Goal: Task Accomplishment & Management: Use online tool/utility

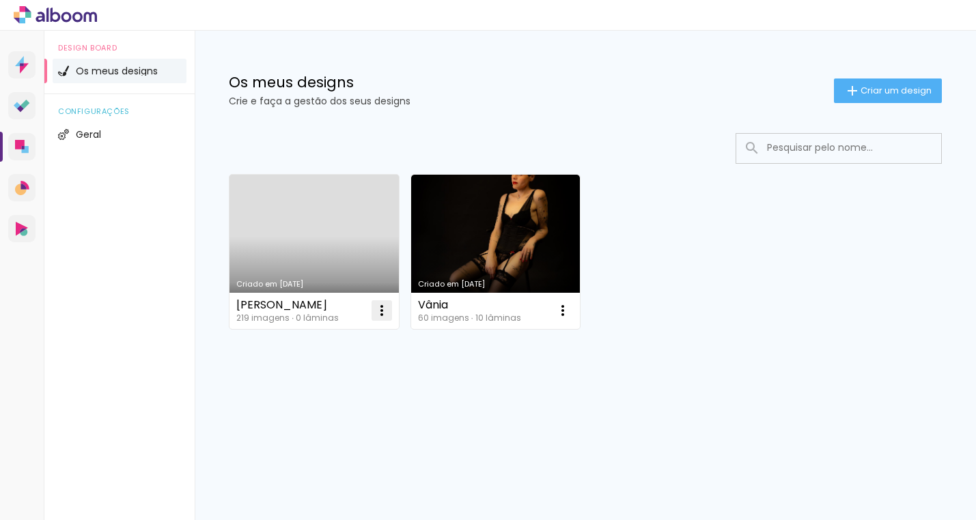
click at [380, 317] on iron-icon at bounding box center [381, 310] width 16 height 16
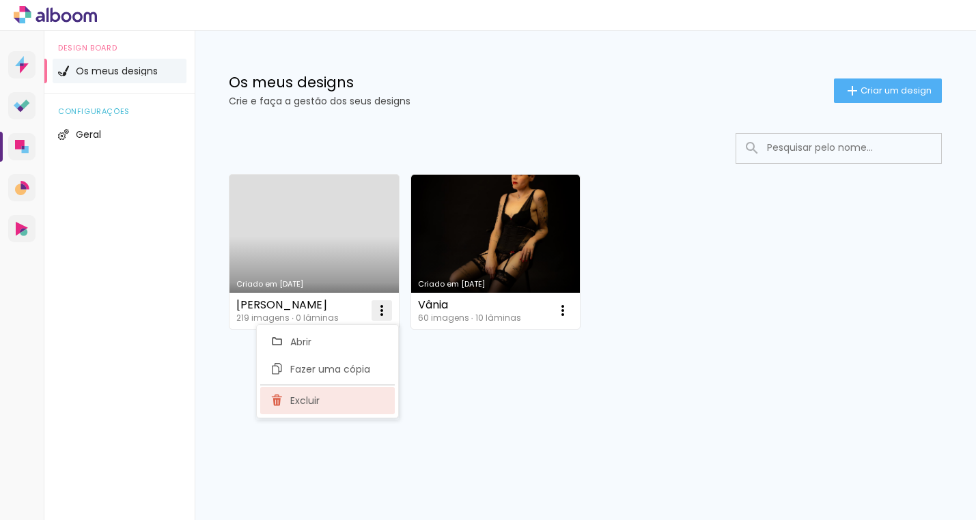
click at [322, 403] on paper-item "Excluir" at bounding box center [327, 400] width 134 height 27
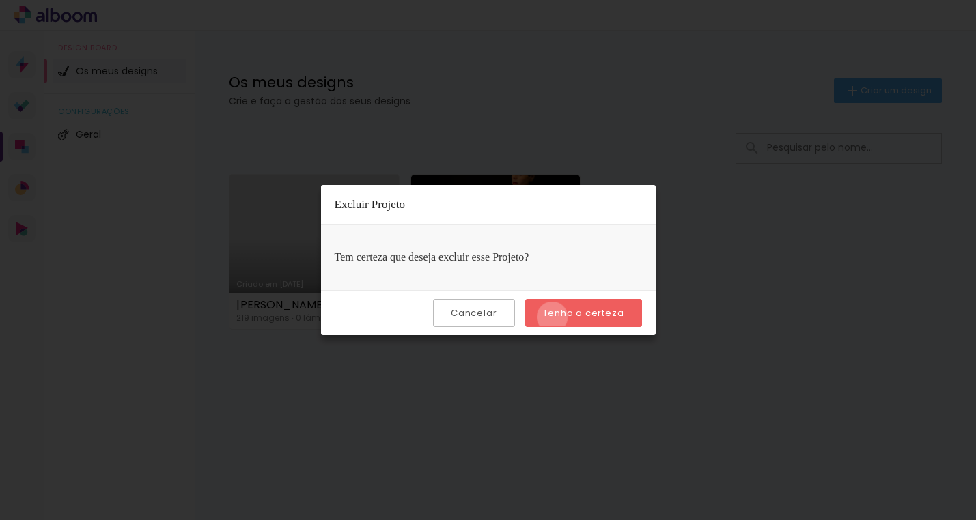
click at [0, 0] on slot "Tenho a certeza" at bounding box center [0, 0] width 0 height 0
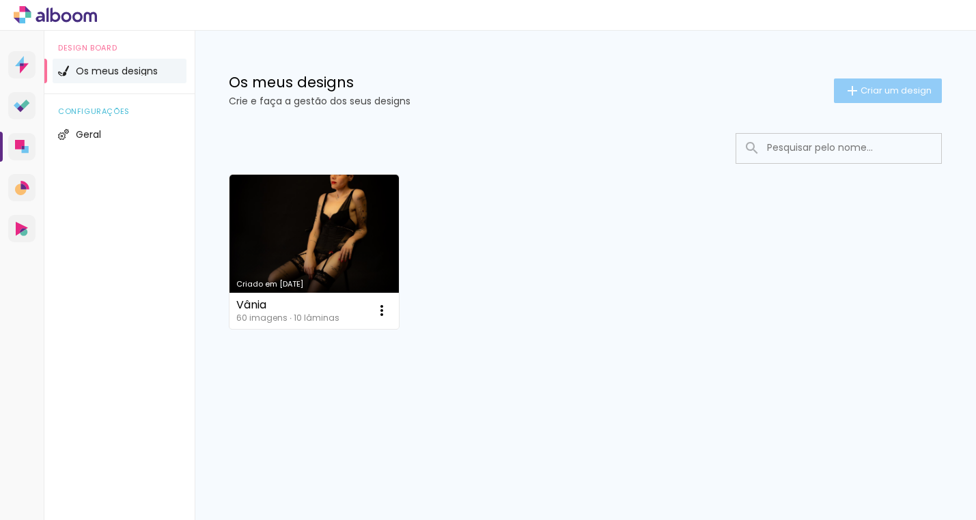
click at [883, 95] on span "Criar um design" at bounding box center [895, 90] width 71 height 9
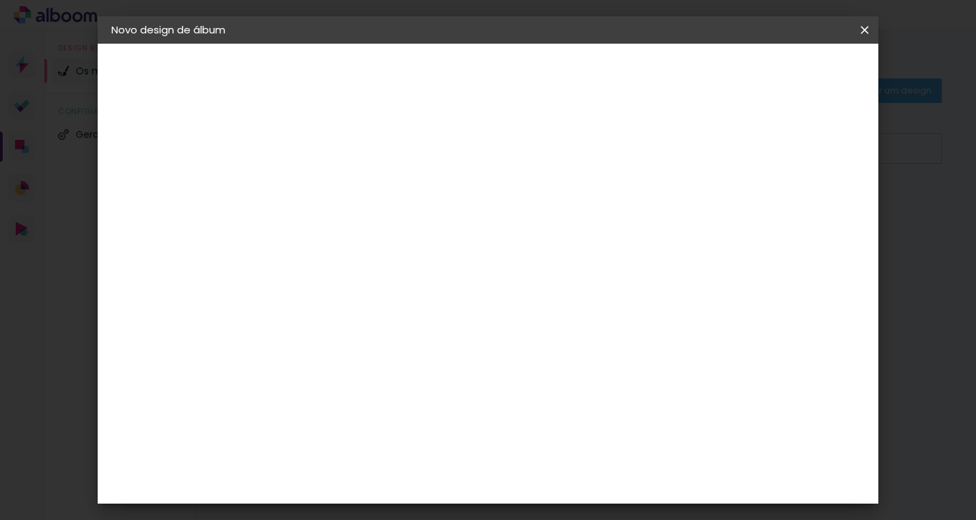
click at [335, 182] on input at bounding box center [335, 183] width 0 height 21
type input "o"
type input "[PERSON_NAME]"
type paper-input "[PERSON_NAME]"
click at [0, 0] on slot "Avançar" at bounding box center [0, 0] width 0 height 0
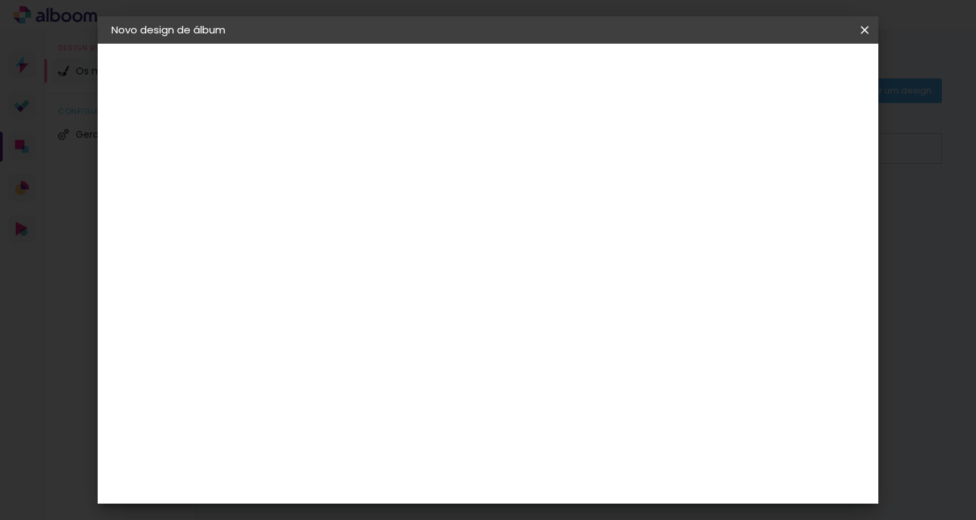
click at [0, 0] on slot "Tamanho Livre" at bounding box center [0, 0] width 0 height 0
click at [0, 0] on slot "Avançar" at bounding box center [0, 0] width 0 height 0
click at [301, 363] on input "30" at bounding box center [291, 364] width 35 height 20
type input "20"
type paper-input "20"
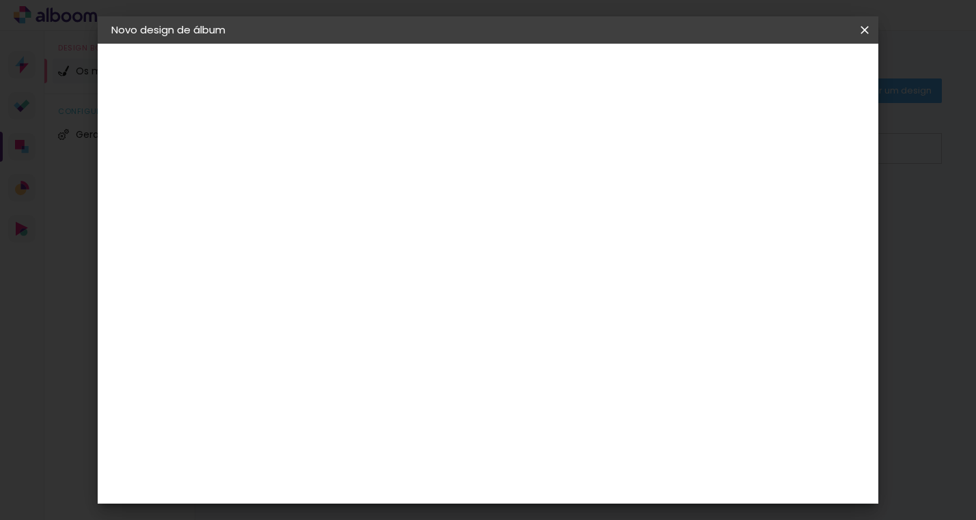
click at [578, 450] on input "60" at bounding box center [568, 448] width 35 height 20
type input "50"
type paper-input "50"
click at [788, 77] on span "Iniciar design" at bounding box center [758, 73] width 62 height 10
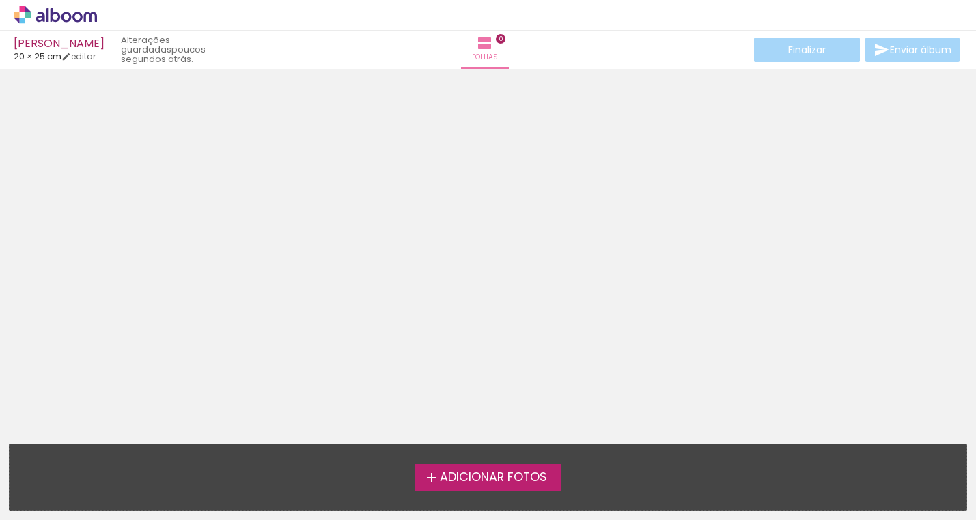
click at [439, 485] on label "Adicionar Fotos" at bounding box center [487, 477] width 145 height 26
click at [0, 0] on input "file" at bounding box center [0, 0] width 0 height 0
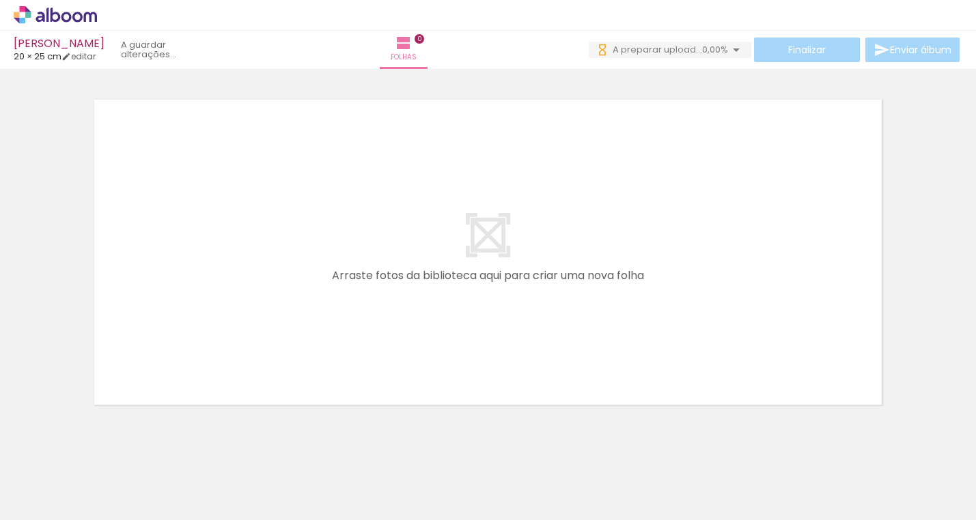
click at [143, 481] on div at bounding box center [137, 474] width 68 height 45
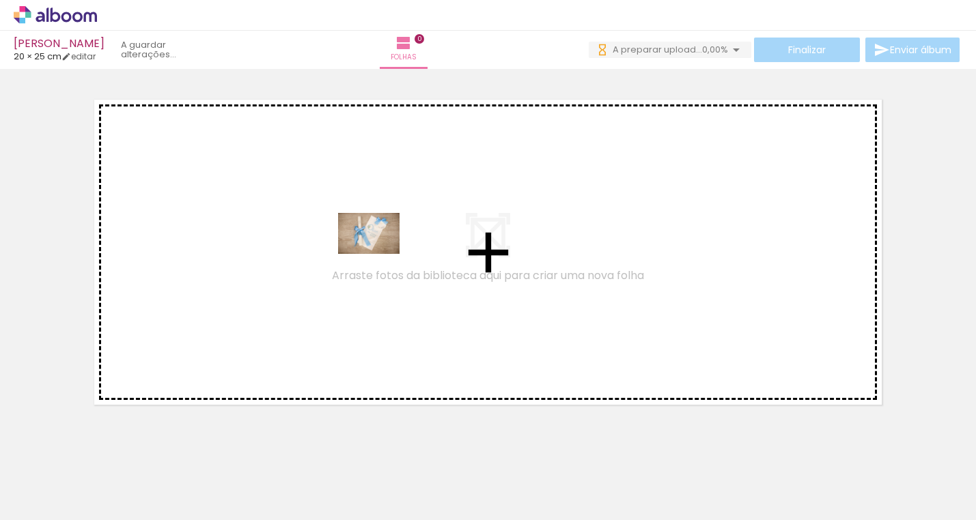
drag, startPoint x: 152, startPoint y: 482, endPoint x: 379, endPoint y: 254, distance: 322.0
click at [379, 254] on quentale-workspace at bounding box center [488, 260] width 976 height 520
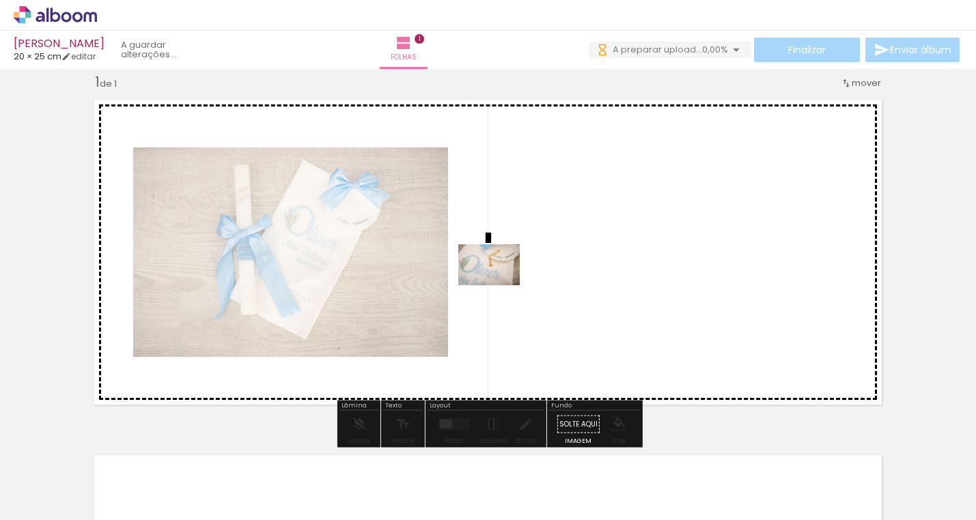
drag, startPoint x: 218, startPoint y: 492, endPoint x: 537, endPoint y: 264, distance: 392.1
click at [537, 264] on quentale-workspace at bounding box center [488, 260] width 976 height 520
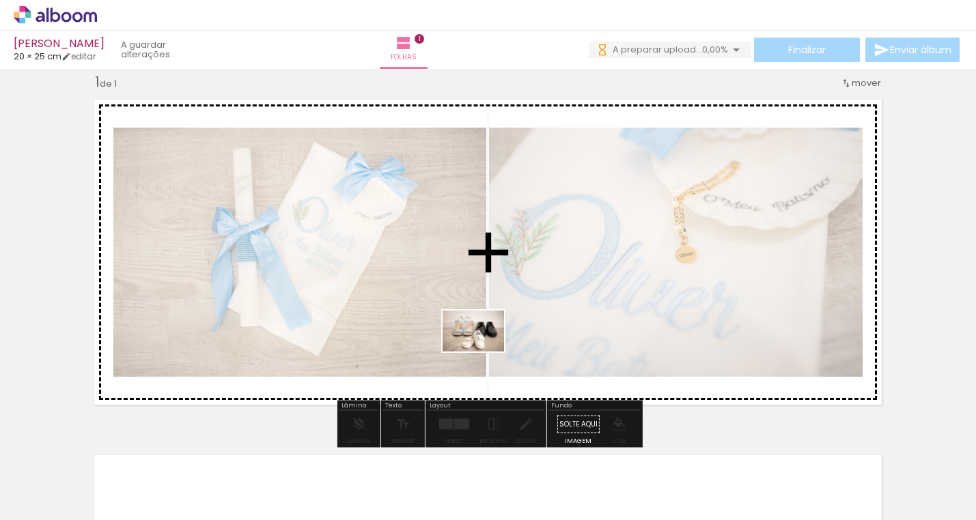
drag, startPoint x: 305, startPoint y: 491, endPoint x: 498, endPoint y: 341, distance: 244.2
click at [498, 341] on quentale-workspace at bounding box center [488, 260] width 976 height 520
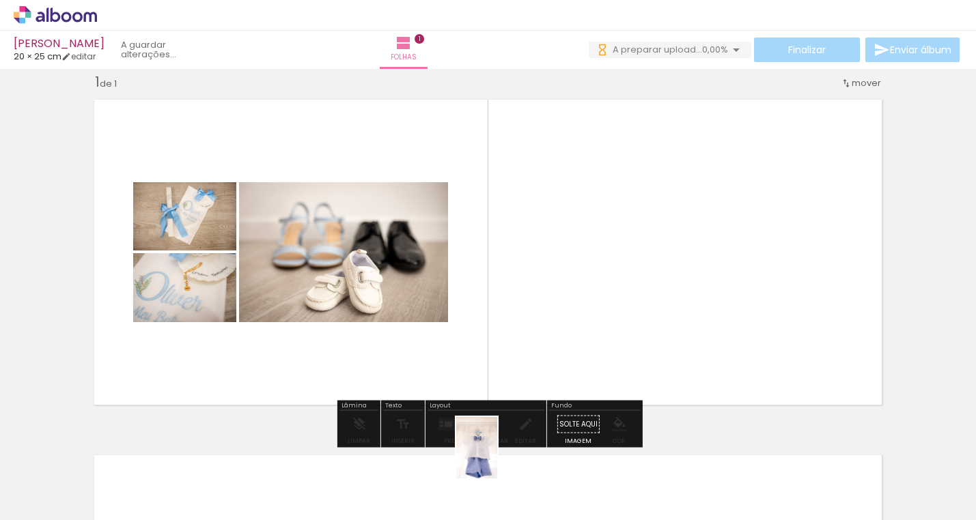
drag, startPoint x: 455, startPoint y: 494, endPoint x: 449, endPoint y: 502, distance: 10.8
click at [449, 502] on div at bounding box center [442, 474] width 45 height 68
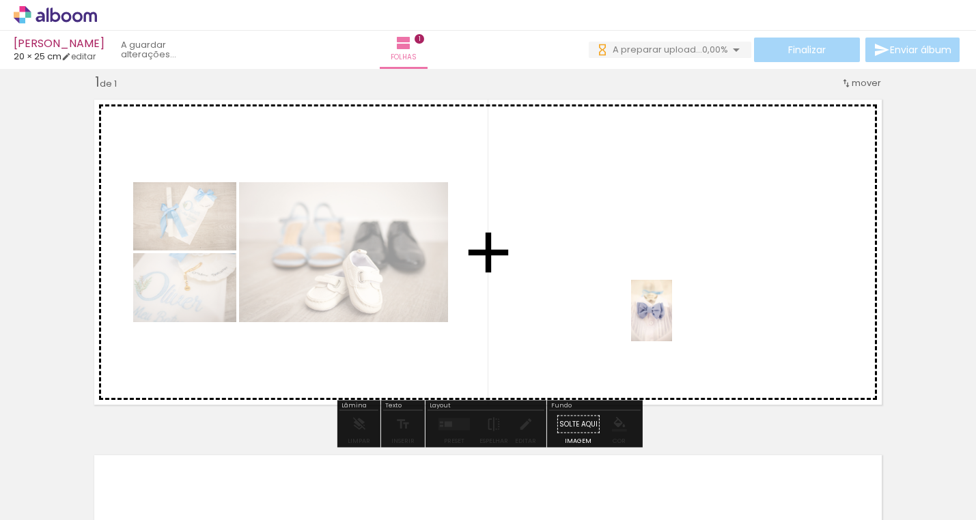
drag, startPoint x: 590, startPoint y: 499, endPoint x: 672, endPoint y: 320, distance: 196.7
click at [672, 320] on quentale-workspace at bounding box center [488, 260] width 976 height 520
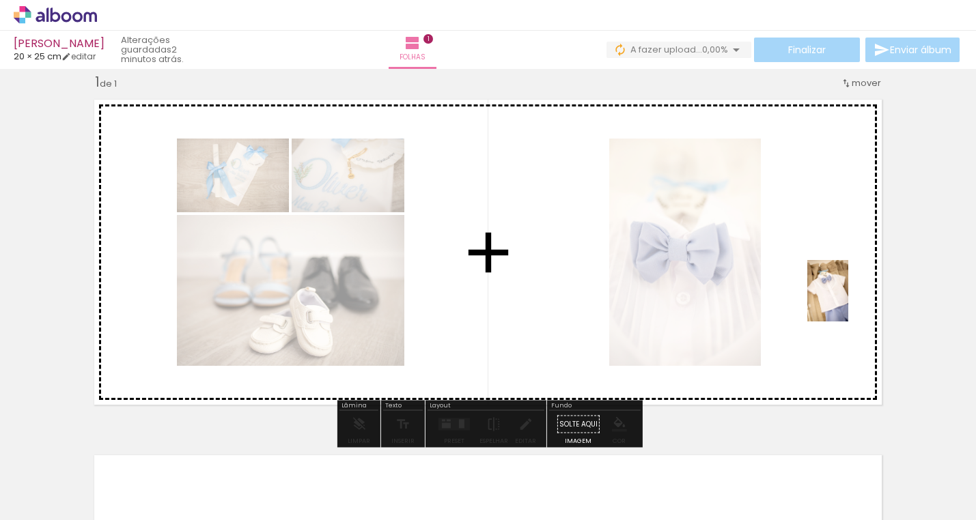
drag, startPoint x: 837, startPoint y: 460, endPoint x: 847, endPoint y: 302, distance: 158.7
click at [847, 302] on quentale-workspace at bounding box center [488, 260] width 976 height 520
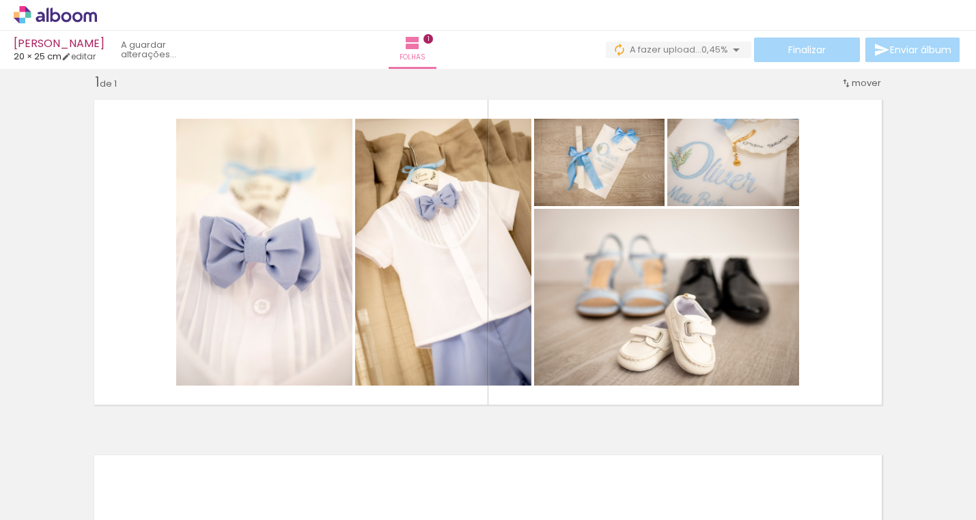
scroll to position [0, 227]
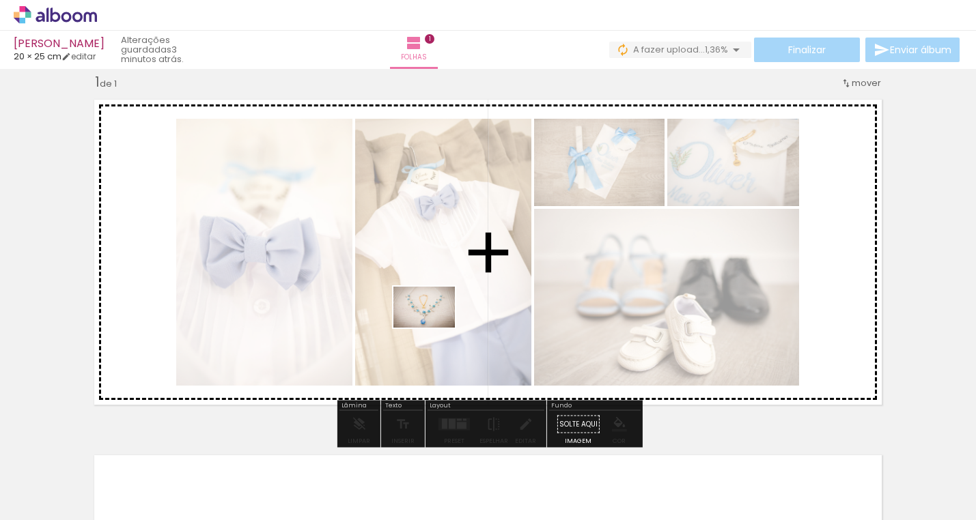
drag, startPoint x: 746, startPoint y: 476, endPoint x: 434, endPoint y: 327, distance: 345.7
click at [434, 327] on quentale-workspace at bounding box center [488, 260] width 976 height 520
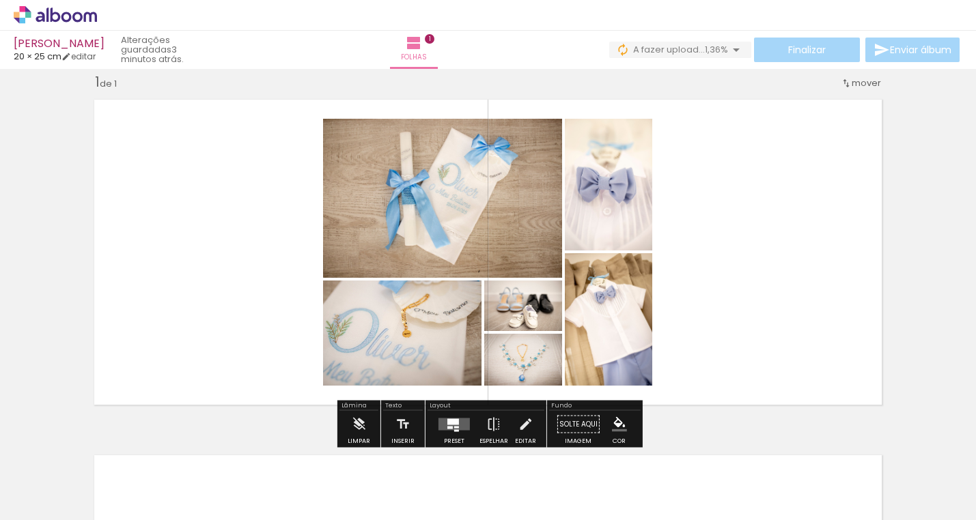
click at [454, 423] on div at bounding box center [453, 422] width 12 height 6
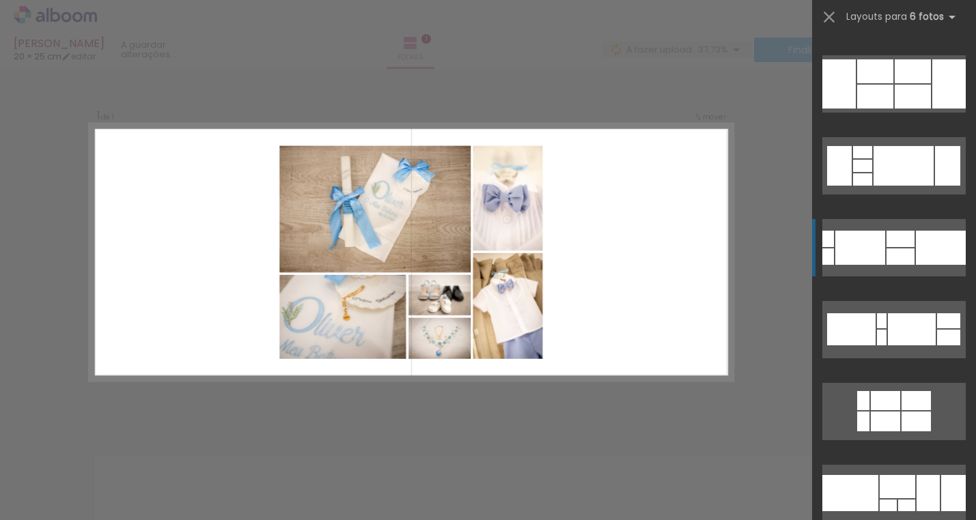
scroll to position [239, 0]
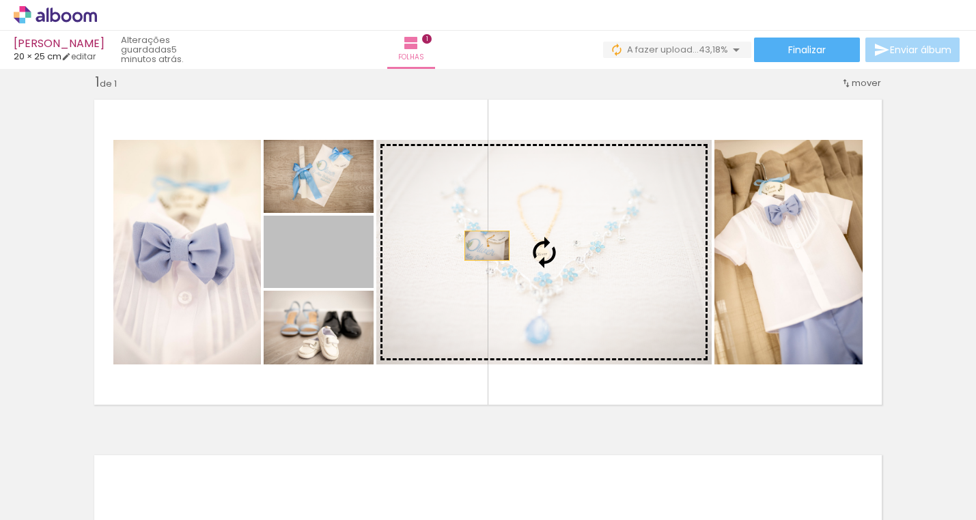
drag, startPoint x: 331, startPoint y: 269, endPoint x: 491, endPoint y: 244, distance: 161.6
click at [0, 0] on slot at bounding box center [0, 0] width 0 height 0
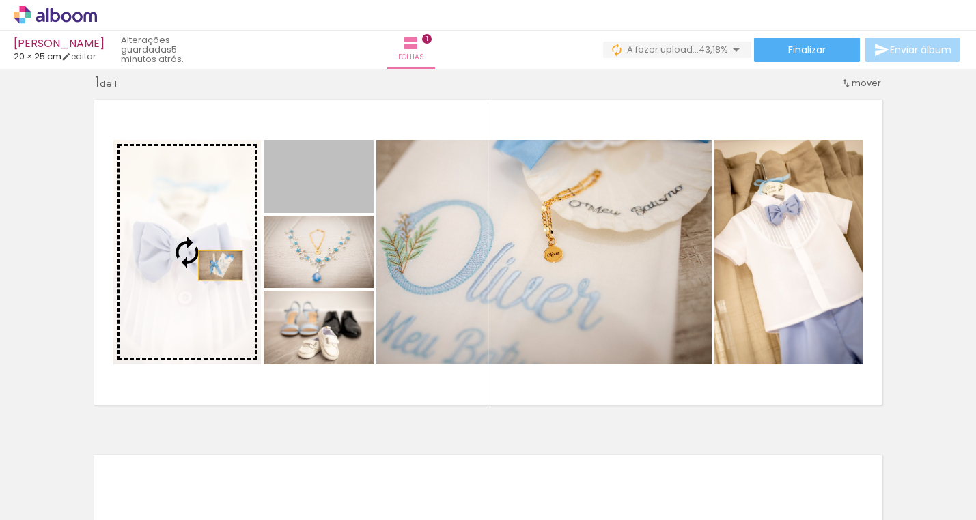
drag, startPoint x: 338, startPoint y: 194, endPoint x: 220, endPoint y: 266, distance: 137.6
click at [0, 0] on slot at bounding box center [0, 0] width 0 height 0
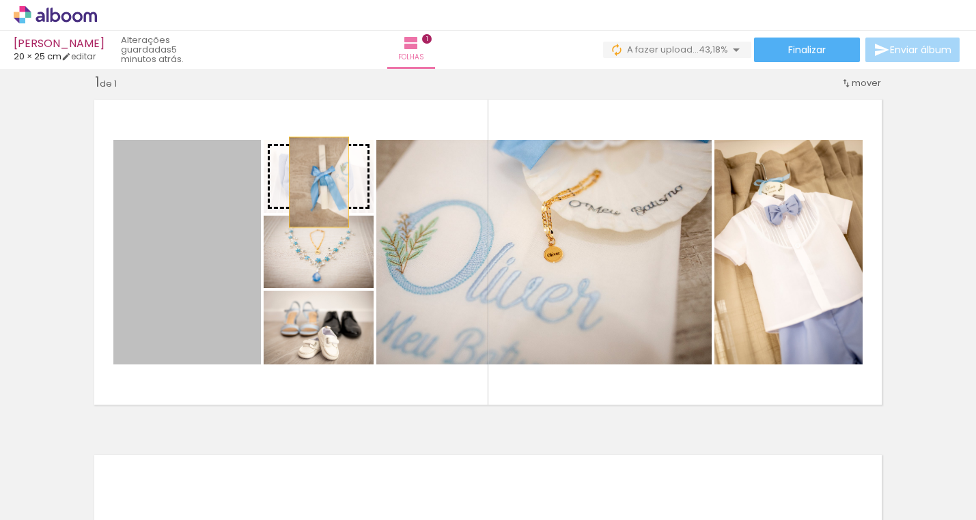
drag, startPoint x: 207, startPoint y: 274, endPoint x: 319, endPoint y: 182, distance: 145.0
click at [0, 0] on slot at bounding box center [0, 0] width 0 height 0
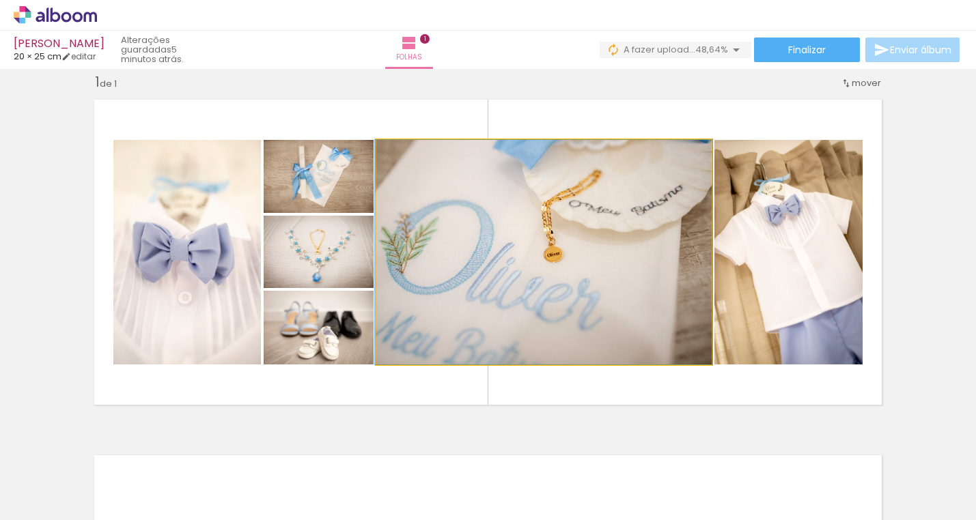
click at [631, 302] on quentale-photo at bounding box center [543, 252] width 335 height 225
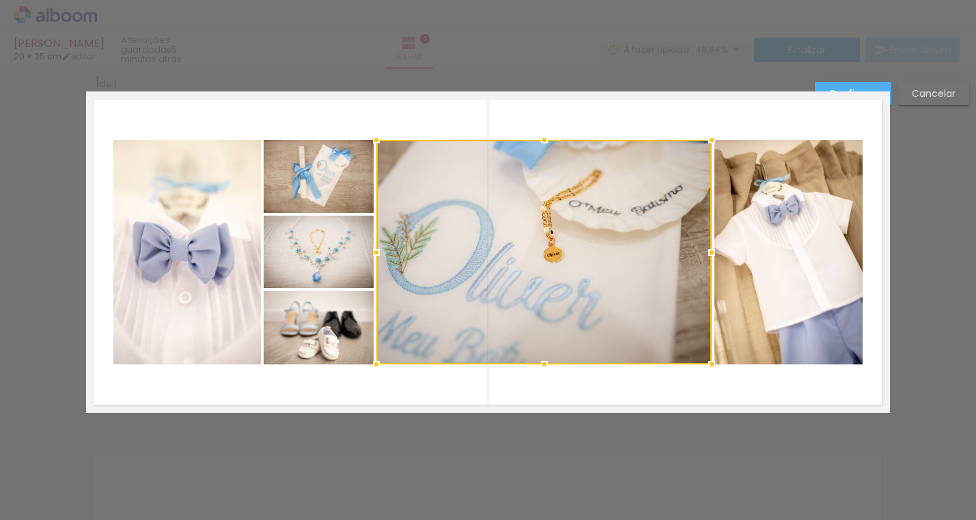
click at [631, 302] on div at bounding box center [543, 252] width 335 height 225
click at [628, 399] on quentale-layouter at bounding box center [487, 252] width 803 height 322
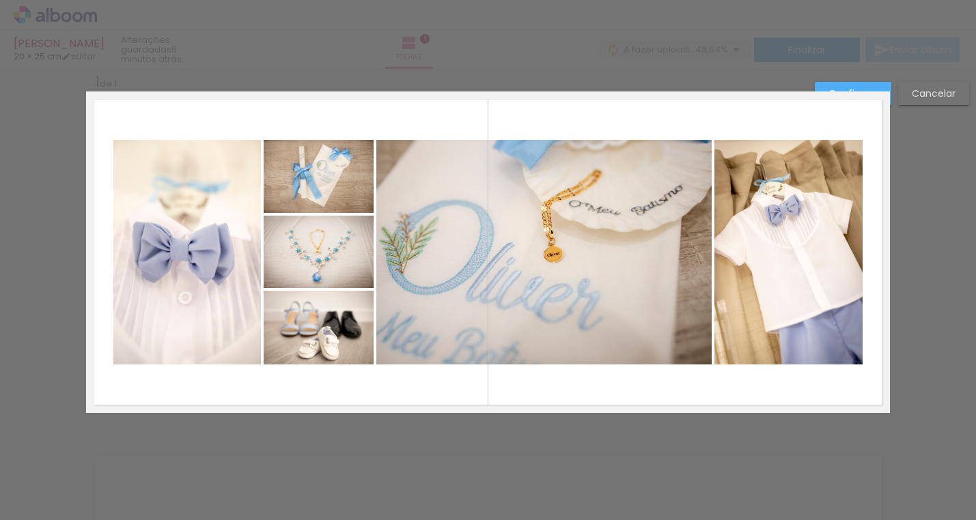
click at [628, 399] on quentale-layouter at bounding box center [487, 252] width 803 height 322
click at [945, 154] on div "Confirmar Cancelar" at bounding box center [488, 424] width 976 height 744
click at [852, 93] on quentale-layouter at bounding box center [487, 252] width 803 height 322
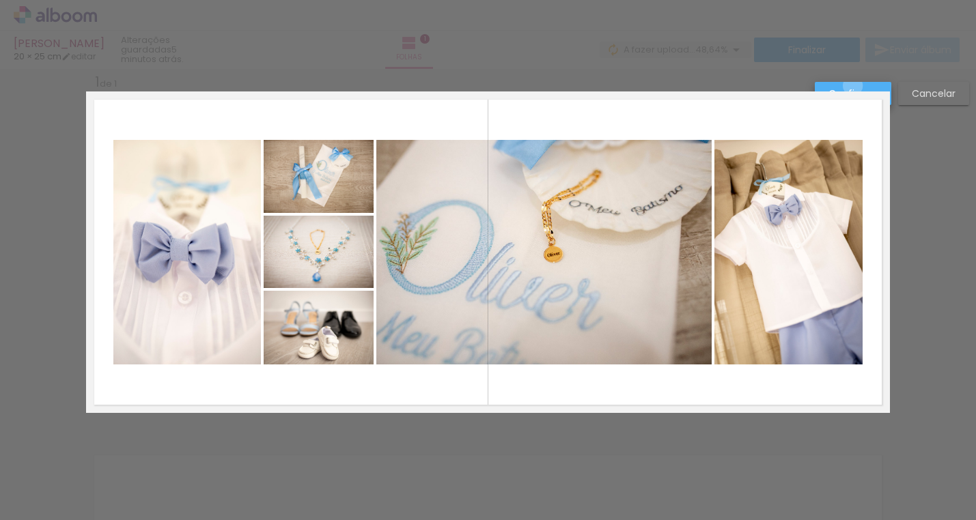
click at [853, 86] on paper-button "Confirmar" at bounding box center [852, 93] width 76 height 23
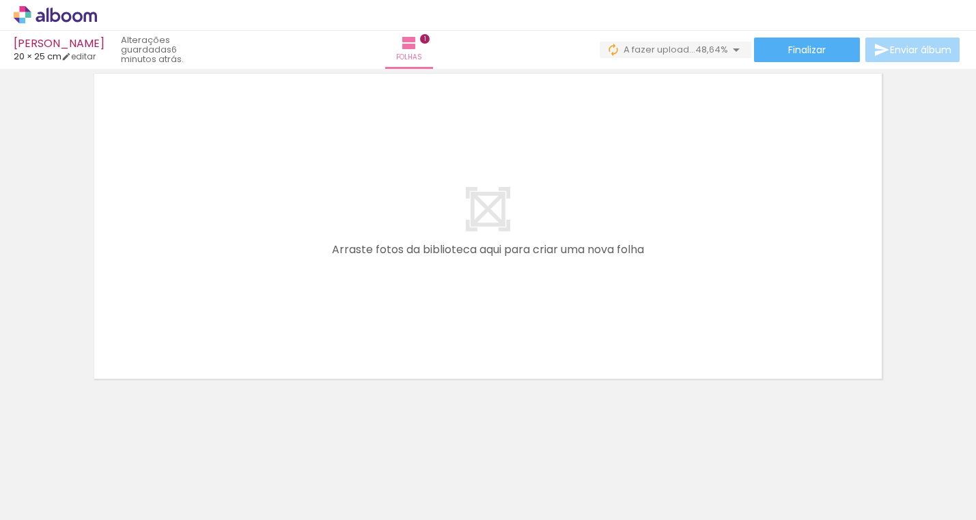
scroll to position [0, 898]
drag, startPoint x: 616, startPoint y: 481, endPoint x: 656, endPoint y: 317, distance: 168.6
click at [656, 317] on quentale-workspace at bounding box center [488, 260] width 976 height 520
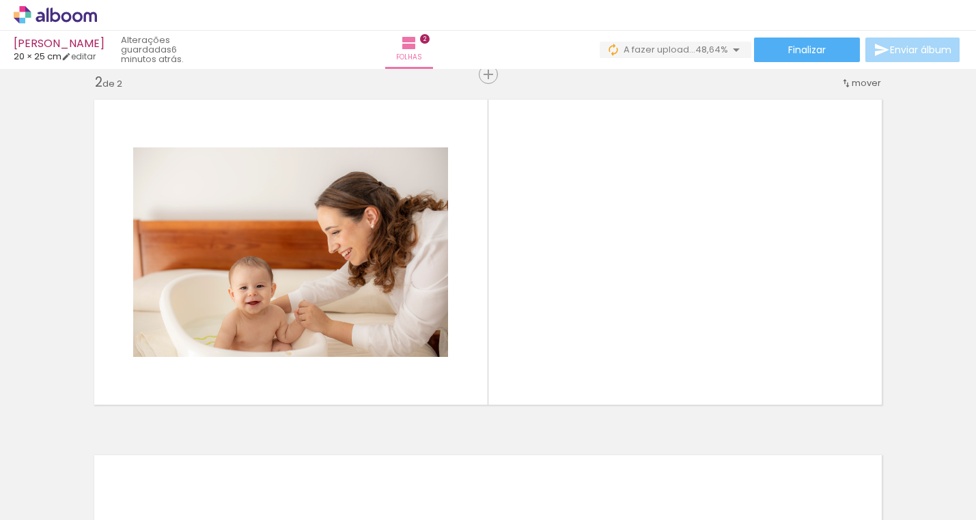
scroll to position [0, 0]
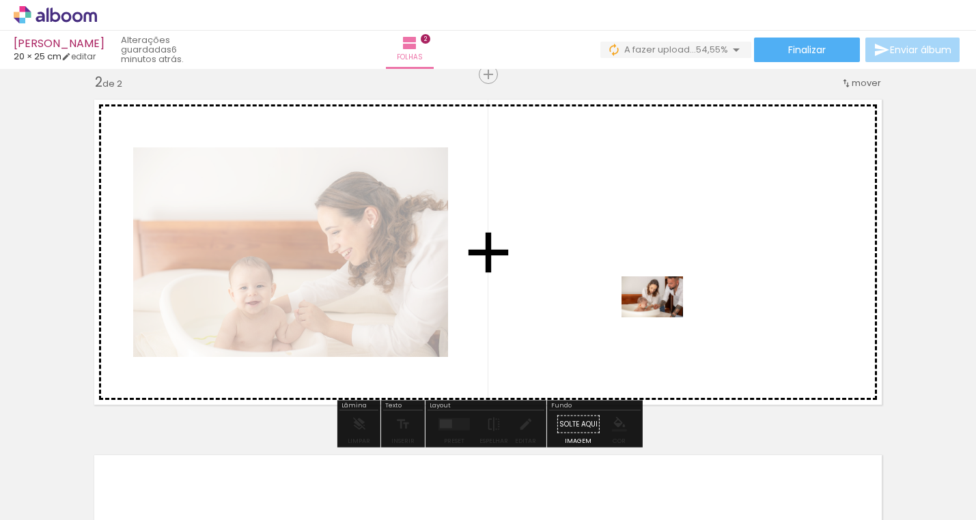
drag, startPoint x: 665, startPoint y: 481, endPoint x: 663, endPoint y: 317, distance: 164.5
click at [663, 317] on quentale-workspace at bounding box center [488, 260] width 976 height 520
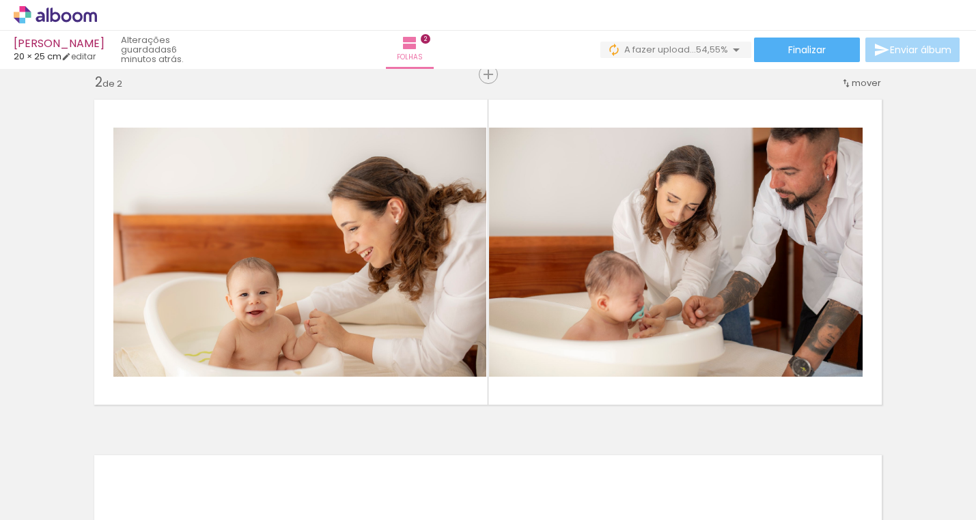
scroll to position [0, 1600]
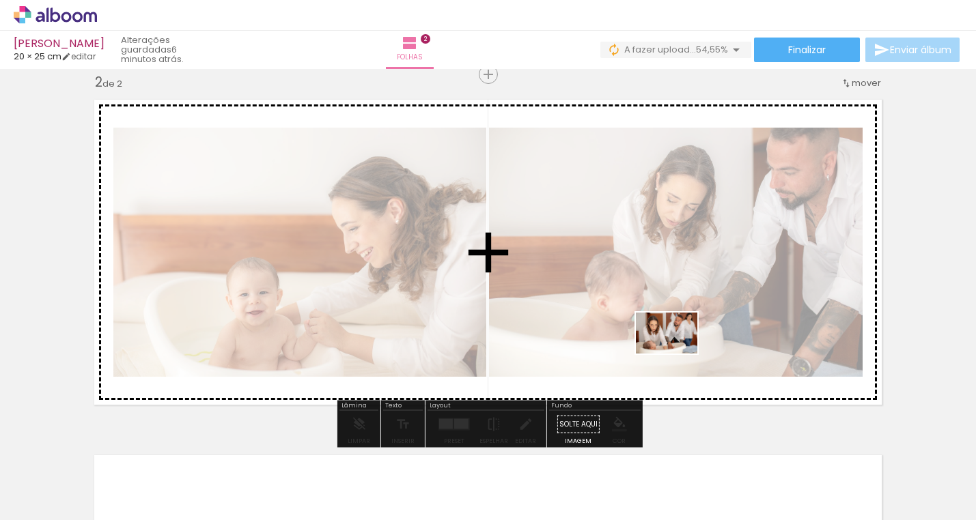
drag, startPoint x: 614, startPoint y: 489, endPoint x: 677, endPoint y: 354, distance: 148.8
click at [677, 354] on quentale-workspace at bounding box center [488, 260] width 976 height 520
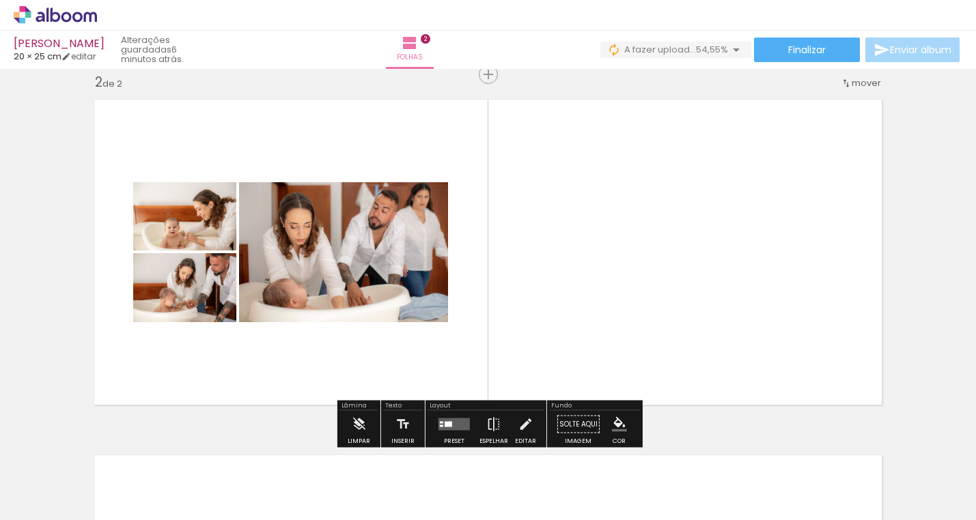
click at [397, 252] on quentale-photo at bounding box center [343, 252] width 209 height 140
click at [401, 252] on quentale-photo at bounding box center [343, 252] width 209 height 140
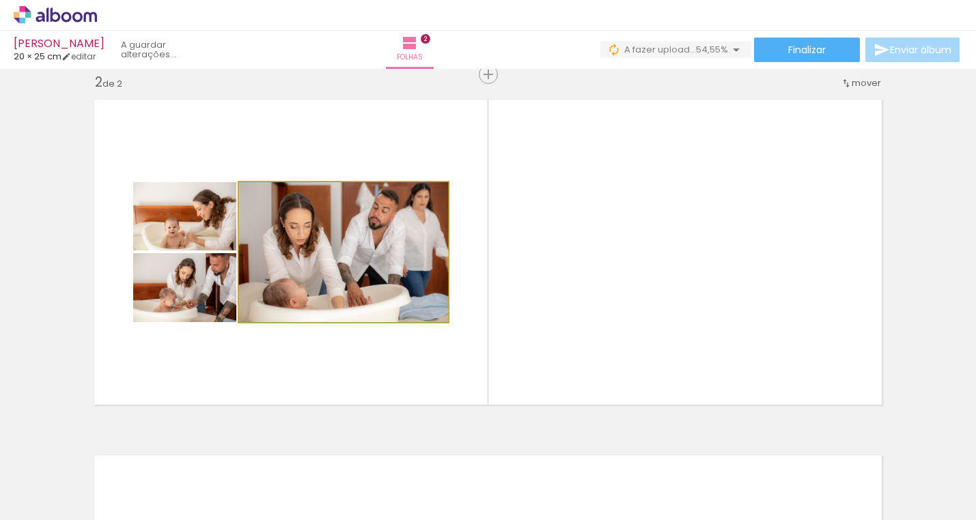
drag, startPoint x: 401, startPoint y: 251, endPoint x: 399, endPoint y: 317, distance: 65.6
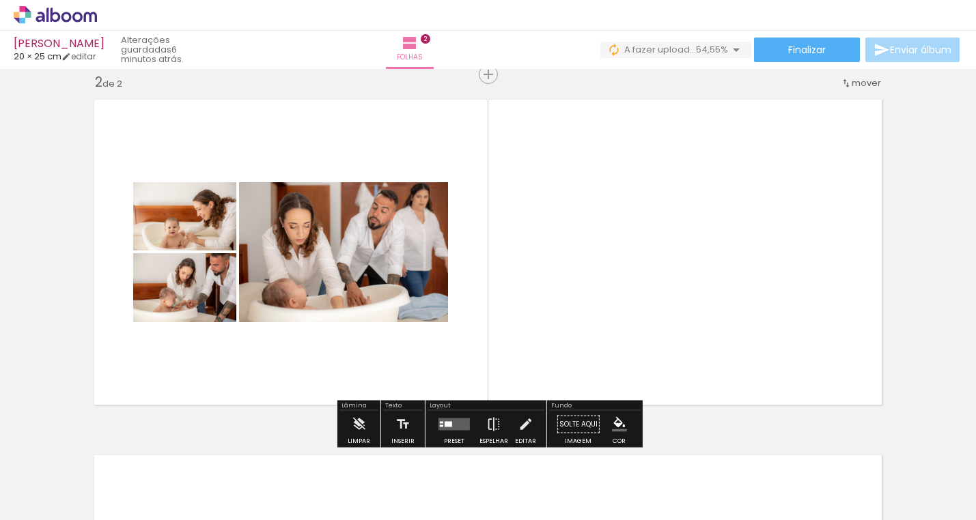
click at [400, 299] on quentale-photo at bounding box center [343, 252] width 209 height 140
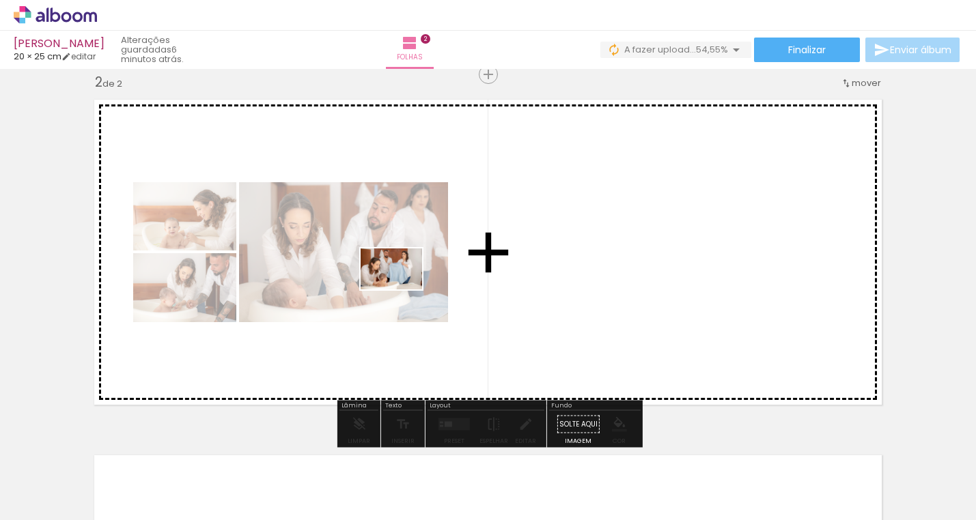
drag, startPoint x: 696, startPoint y: 488, endPoint x: 401, endPoint y: 289, distance: 355.0
click at [401, 289] on quentale-workspace at bounding box center [488, 260] width 976 height 520
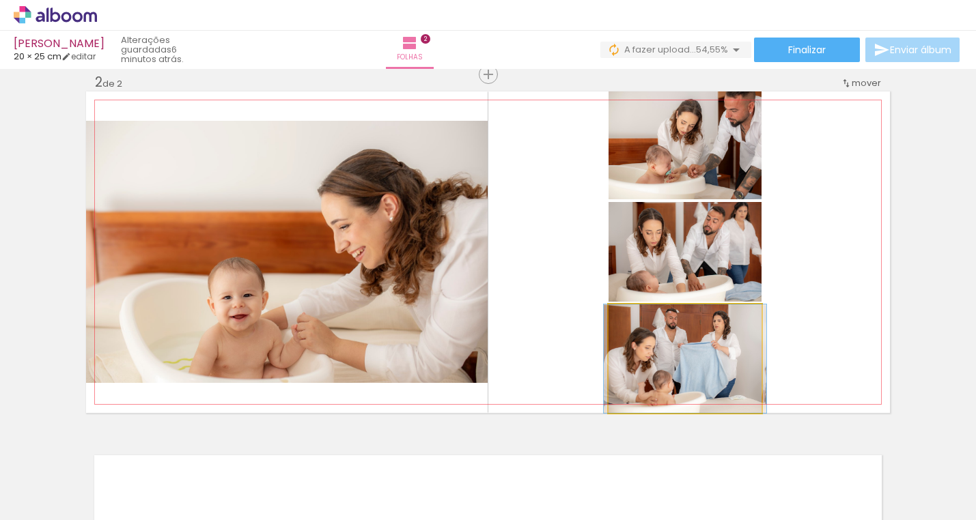
click at [685, 362] on quentale-photo at bounding box center [684, 358] width 153 height 109
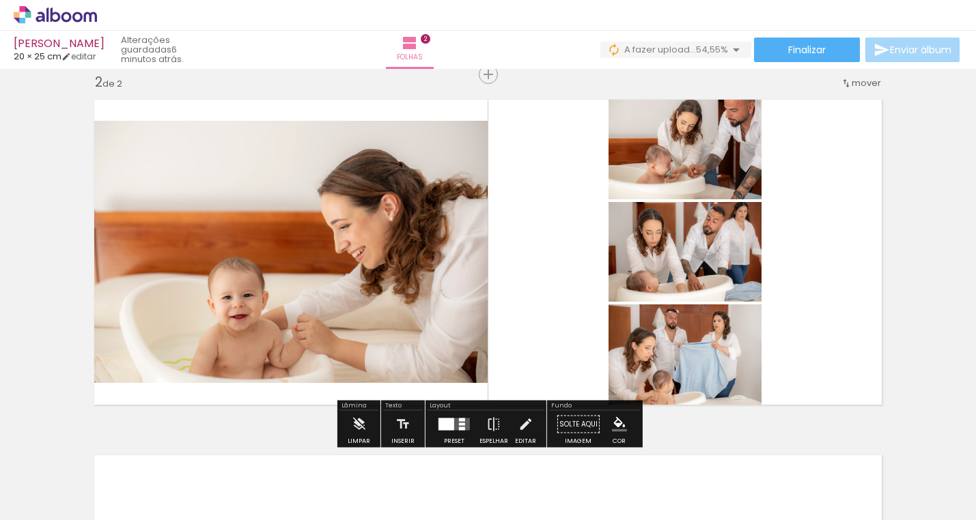
click at [685, 362] on quentale-photo at bounding box center [684, 358] width 153 height 109
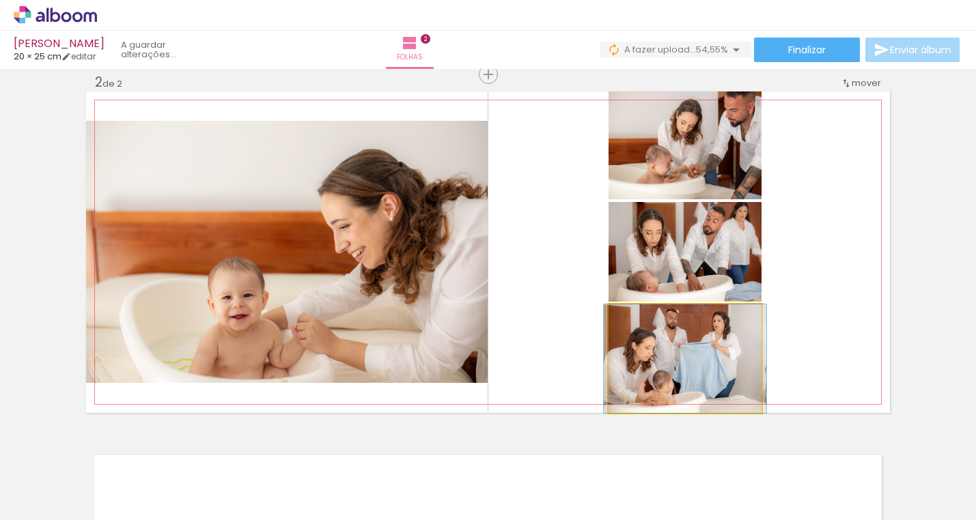
click at [685, 362] on quentale-photo at bounding box center [684, 358] width 153 height 109
click at [0, 0] on div at bounding box center [0, 0] width 0 height 0
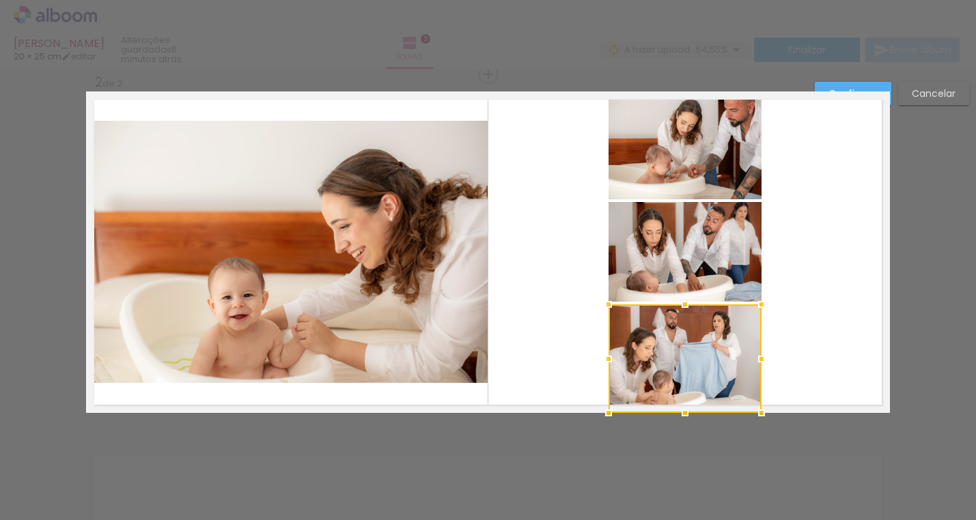
click at [685, 362] on div at bounding box center [684, 358] width 153 height 109
click at [702, 341] on div at bounding box center [684, 358] width 153 height 109
click at [926, 102] on paper-button "Cancelar" at bounding box center [933, 93] width 71 height 23
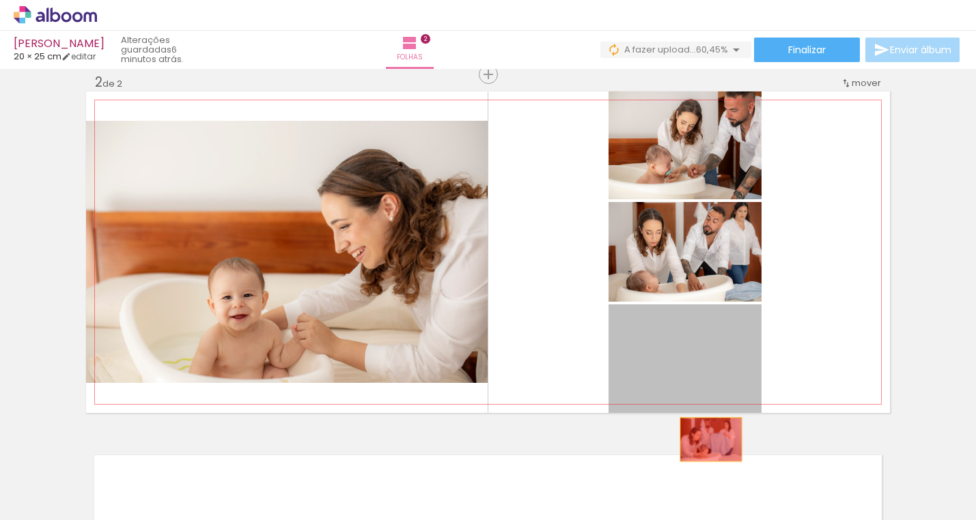
drag, startPoint x: 715, startPoint y: 367, endPoint x: 711, endPoint y: 440, distance: 72.5
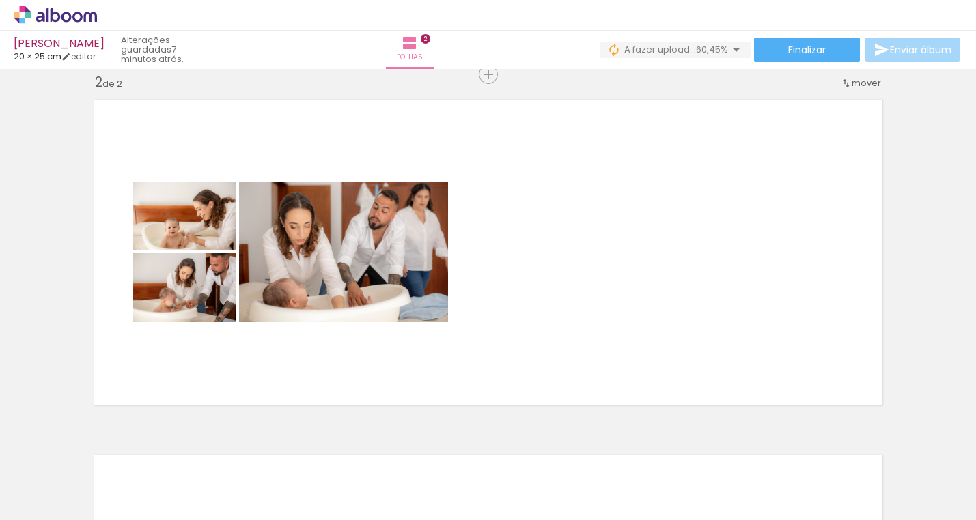
scroll to position [0, 2247]
click at [61, 495] on div at bounding box center [29, 474] width 61 height 41
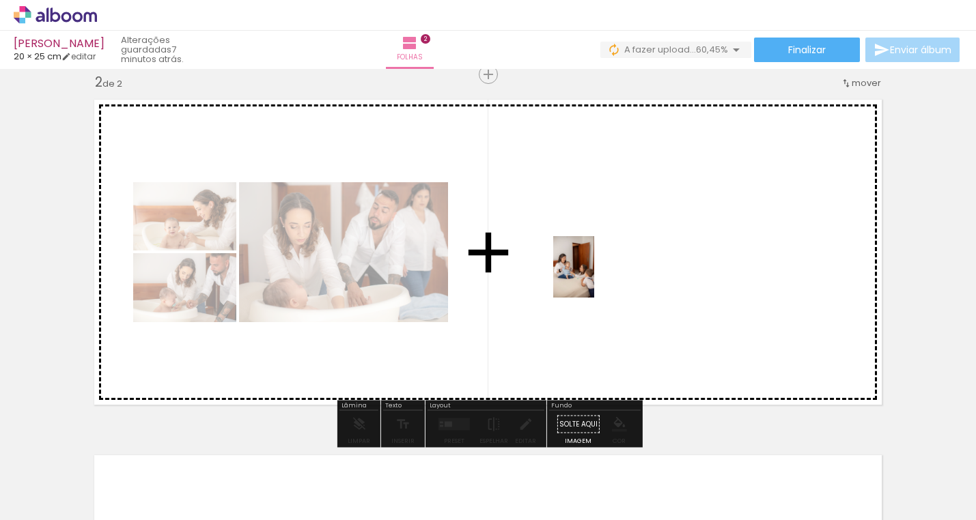
drag, startPoint x: 329, startPoint y: 498, endPoint x: 597, endPoint y: 274, distance: 348.5
click at [597, 274] on quentale-workspace at bounding box center [488, 260] width 976 height 520
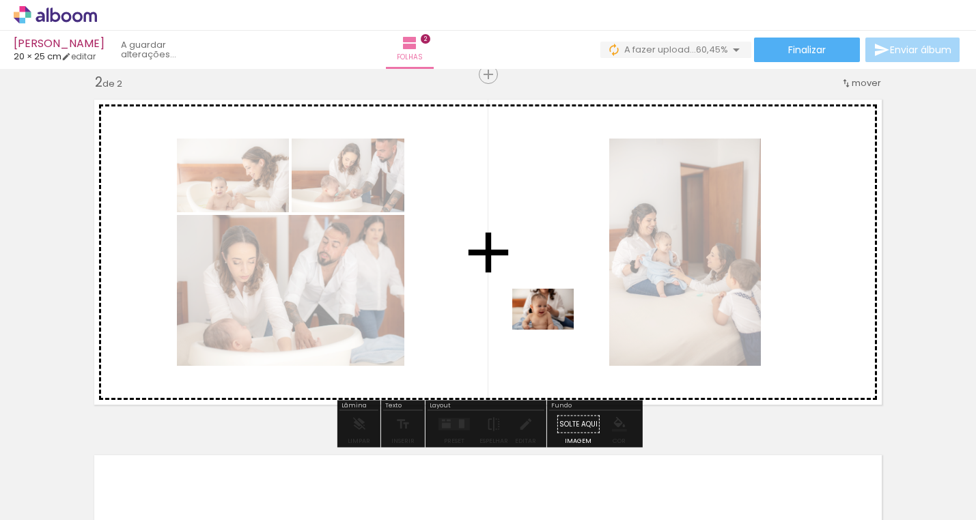
drag, startPoint x: 500, startPoint y: 484, endPoint x: 552, endPoint y: 328, distance: 164.1
click at [552, 328] on quentale-workspace at bounding box center [488, 260] width 976 height 520
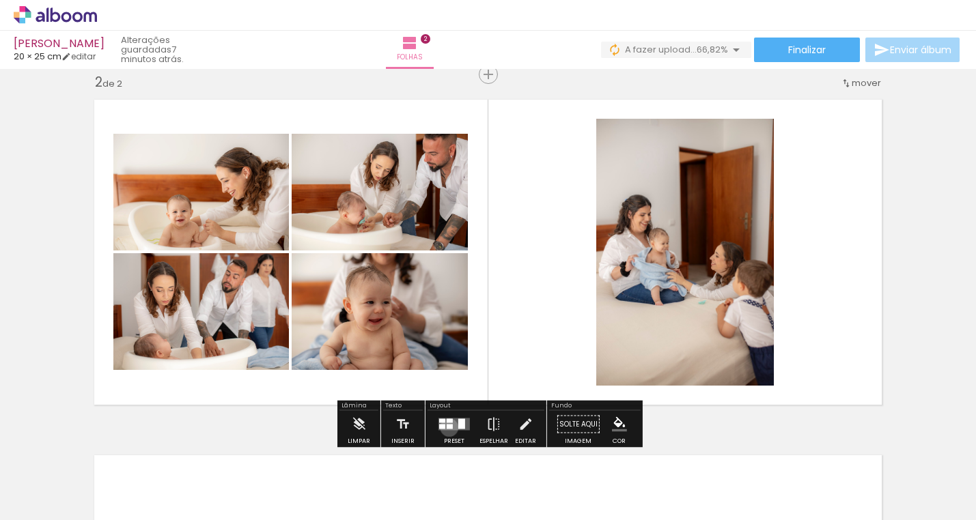
click at [446, 427] on div at bounding box center [449, 427] width 6 height 5
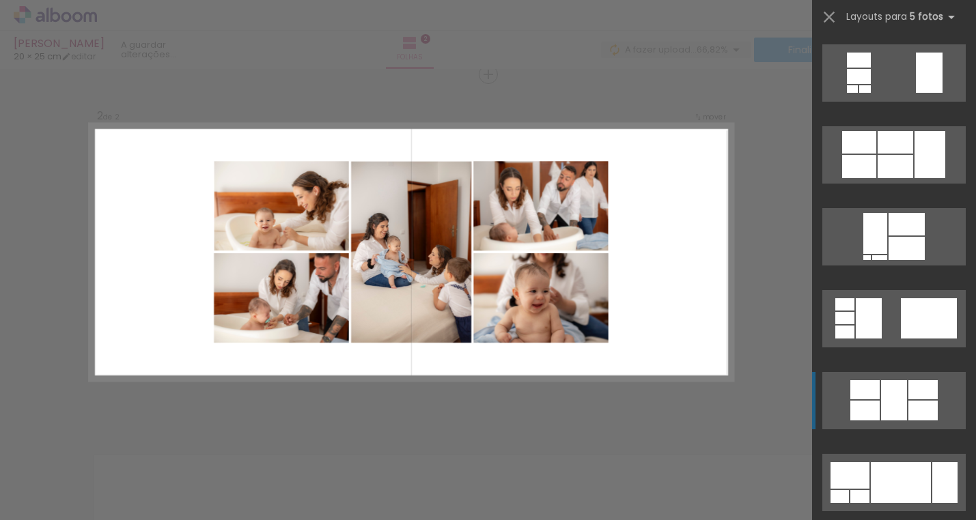
scroll to position [410, 0]
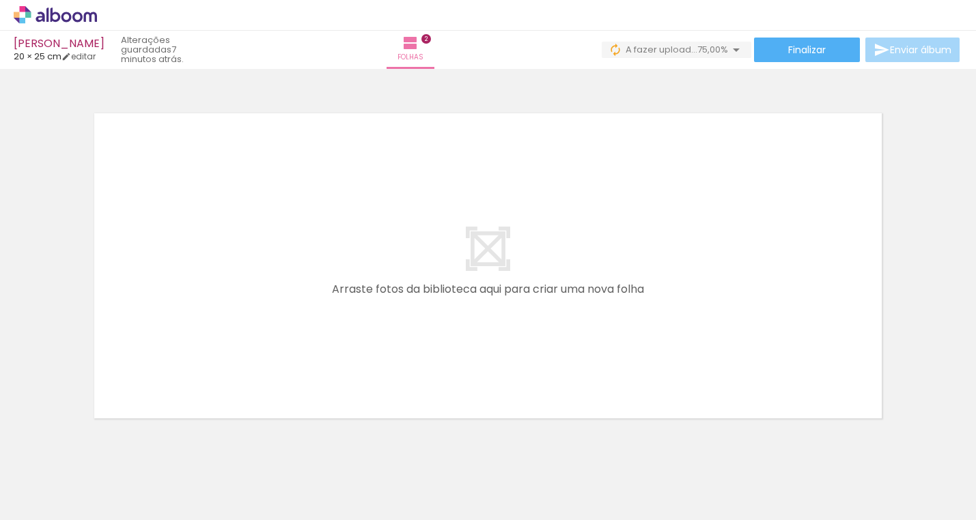
scroll to position [0, 2817]
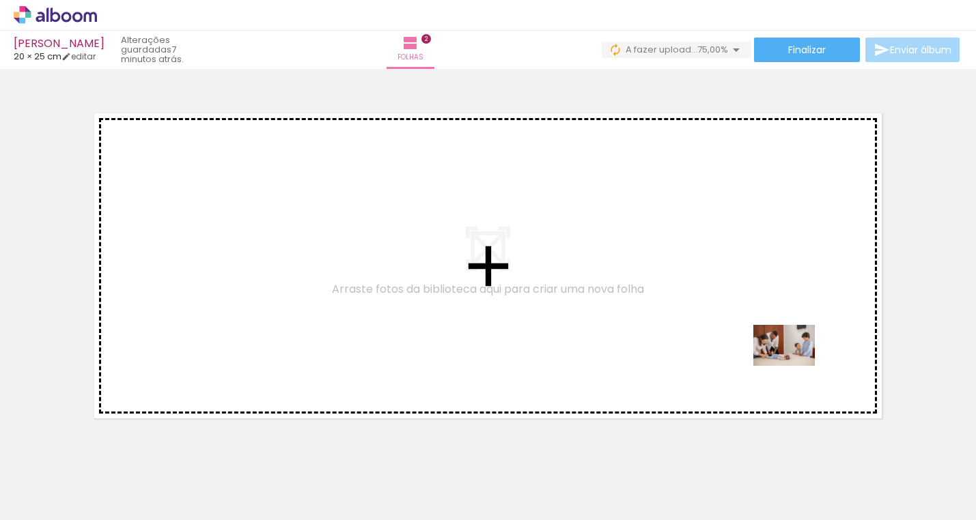
drag, startPoint x: 792, startPoint y: 485, endPoint x: 795, endPoint y: 356, distance: 128.4
click at [795, 356] on quentale-workspace at bounding box center [488, 260] width 976 height 520
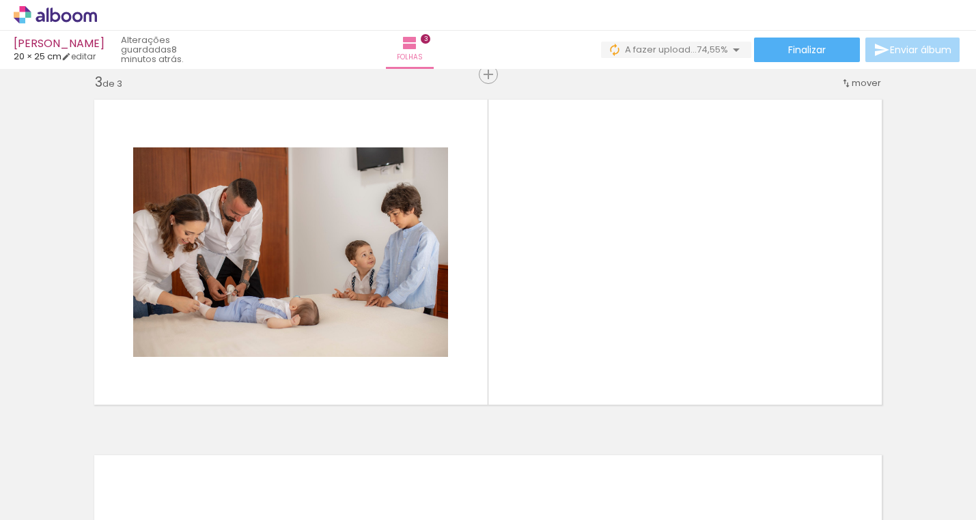
scroll to position [0, 2860]
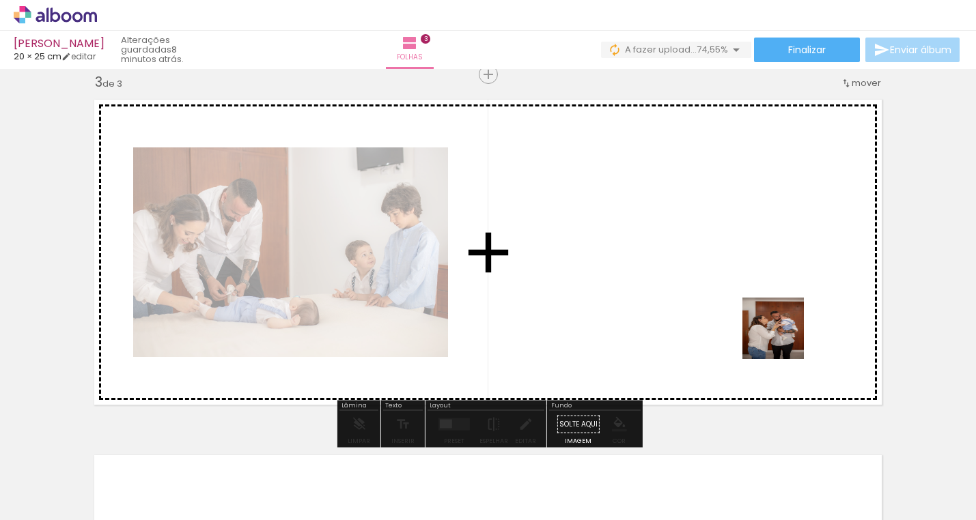
drag, startPoint x: 800, startPoint y: 487, endPoint x: 784, endPoint y: 333, distance: 154.5
click at [784, 333] on quentale-workspace at bounding box center [488, 260] width 976 height 520
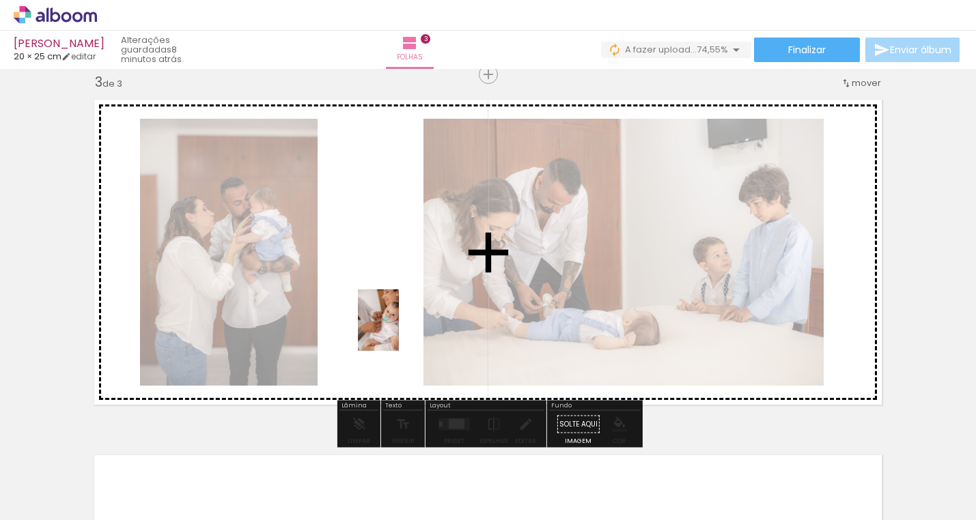
drag, startPoint x: 176, startPoint y: 490, endPoint x: 399, endPoint y: 330, distance: 273.9
click at [399, 330] on quentale-workspace at bounding box center [488, 260] width 976 height 520
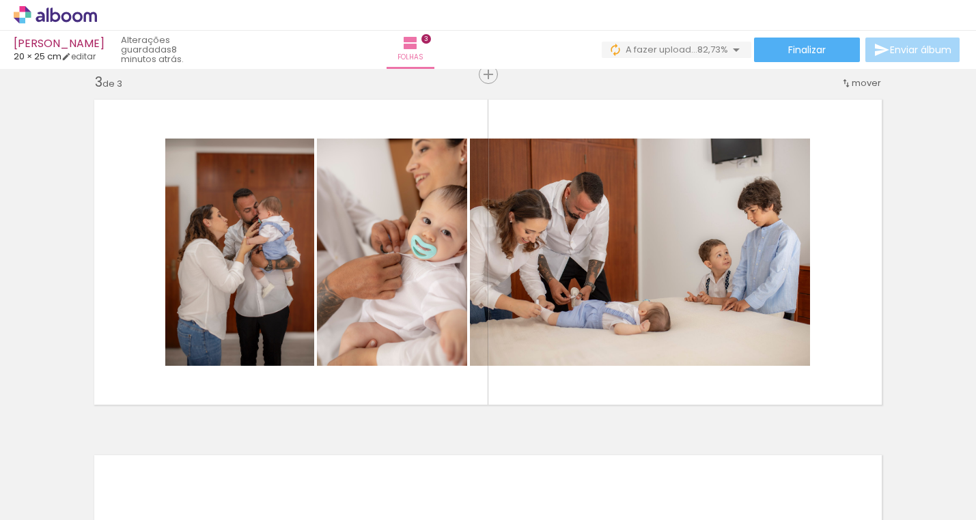
scroll to position [0, 3275]
click at [104, 487] on div at bounding box center [72, 474] width 61 height 41
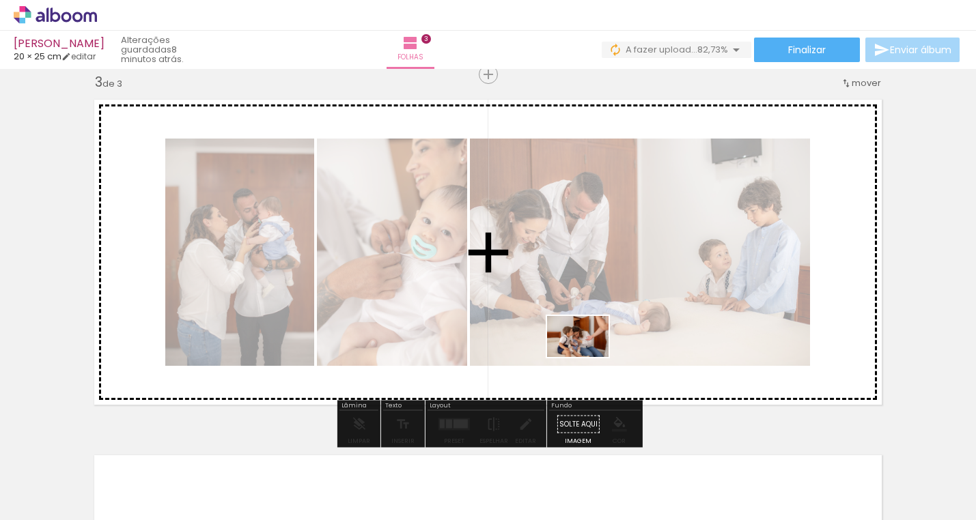
drag, startPoint x: 541, startPoint y: 487, endPoint x: 594, endPoint y: 342, distance: 154.2
click at [594, 342] on quentale-workspace at bounding box center [488, 260] width 976 height 520
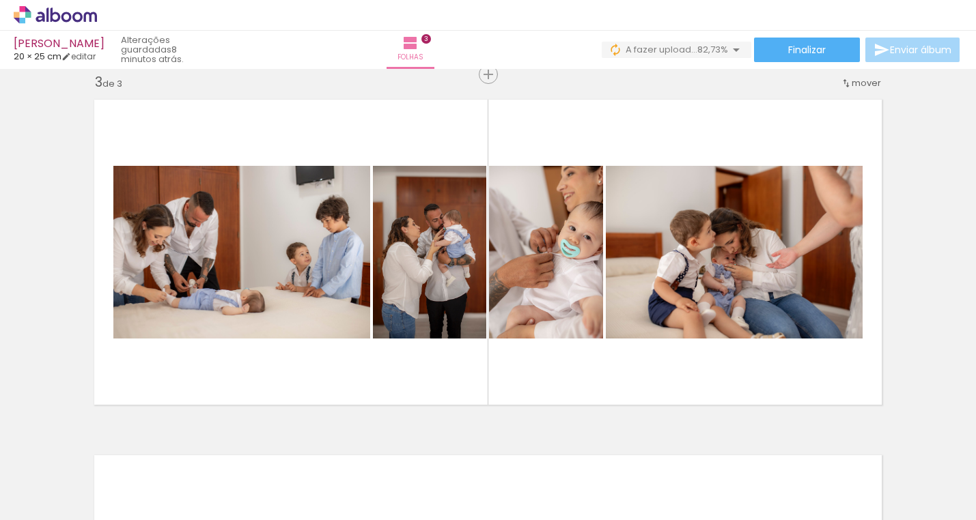
scroll to position [0, 2901]
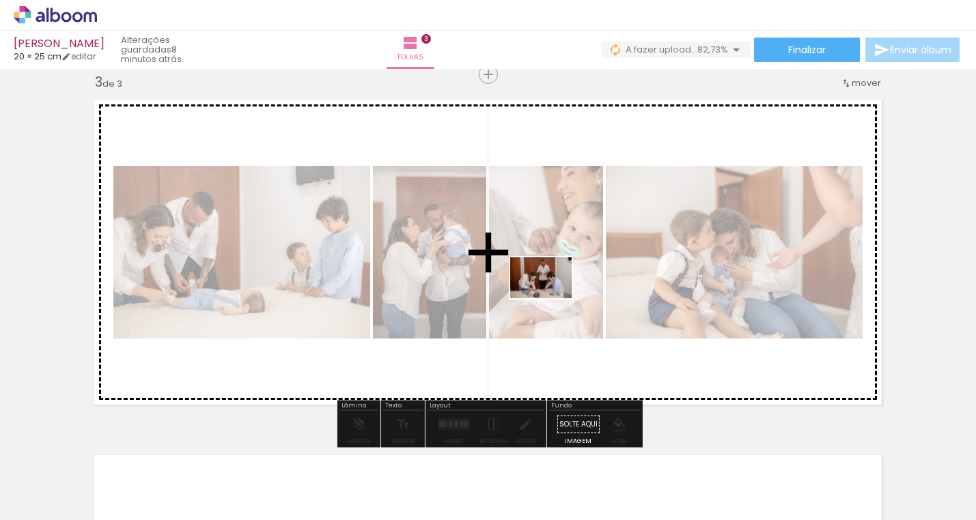
drag, startPoint x: 455, startPoint y: 481, endPoint x: 551, endPoint y: 298, distance: 206.7
click at [551, 298] on quentale-workspace at bounding box center [488, 260] width 976 height 520
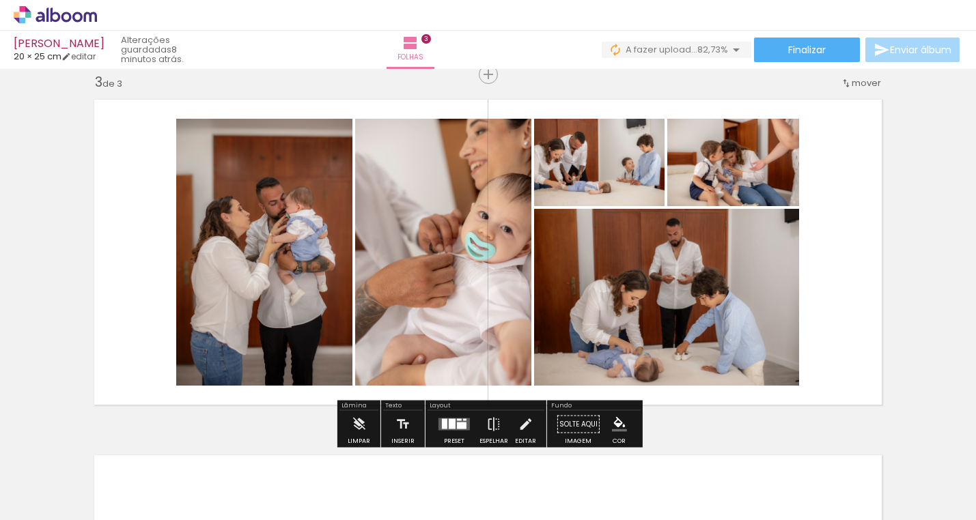
scroll to position [0, 2901]
click at [459, 427] on div at bounding box center [462, 426] width 10 height 7
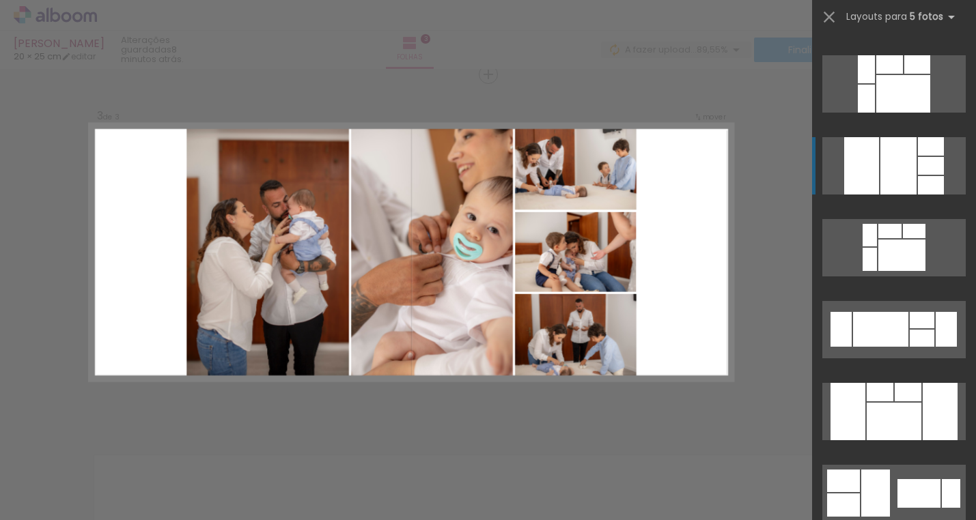
scroll to position [322, 0]
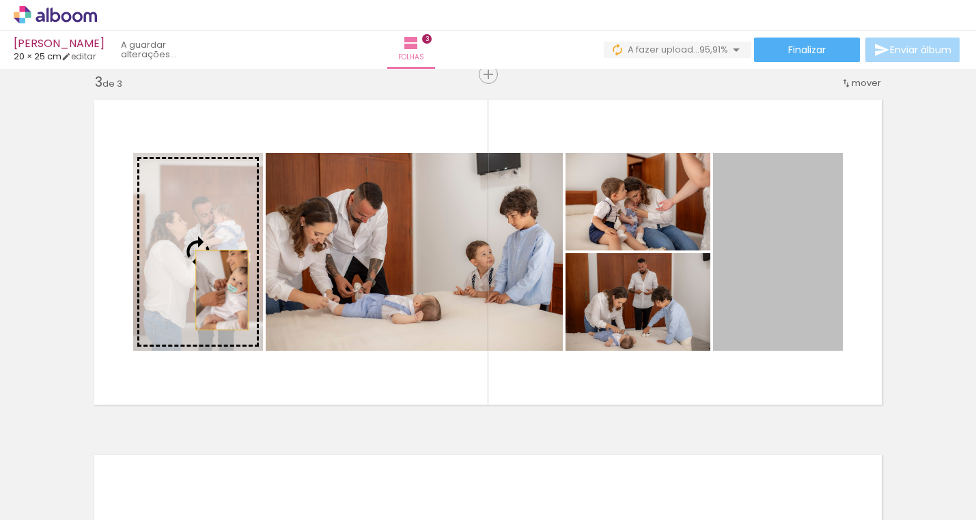
drag, startPoint x: 788, startPoint y: 292, endPoint x: 222, endPoint y: 290, distance: 565.9
click at [0, 0] on slot at bounding box center [0, 0] width 0 height 0
